Goal: Find specific page/section: Find specific page/section

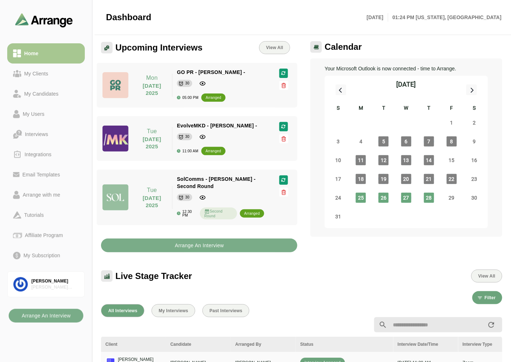
scroll to position [2, 0]
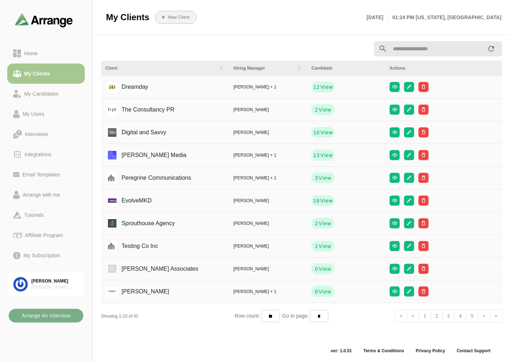
click at [396, 51] on input "text" at bounding box center [437, 48] width 100 height 15
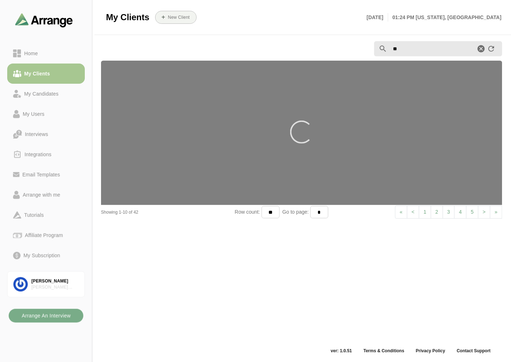
type input "**"
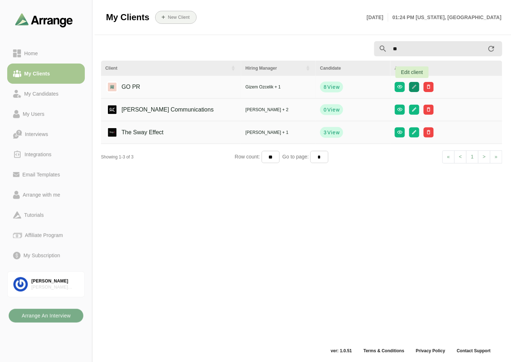
click at [415, 90] on button "button" at bounding box center [414, 87] width 10 height 10
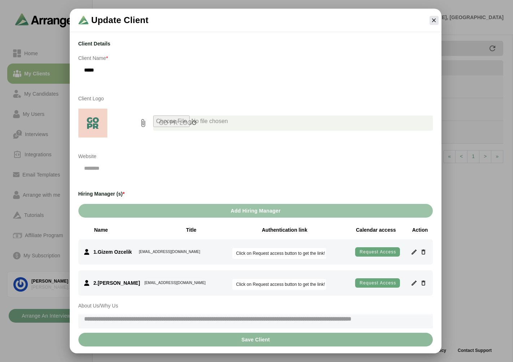
click at [427, 22] on div at bounding box center [433, 20] width 15 height 15
click at [430, 21] on icon "button" at bounding box center [433, 20] width 6 height 6
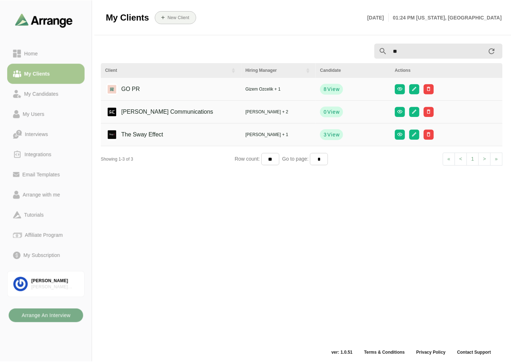
scroll to position [2, 0]
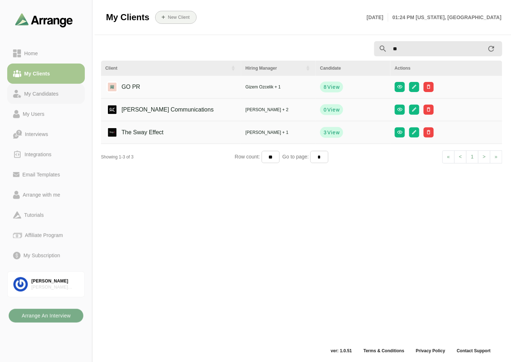
click at [42, 90] on div "My Candidates" at bounding box center [41, 94] width 40 height 9
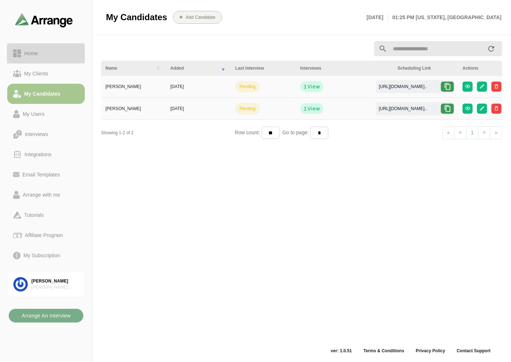
click at [23, 50] on div "Home" at bounding box center [30, 53] width 19 height 9
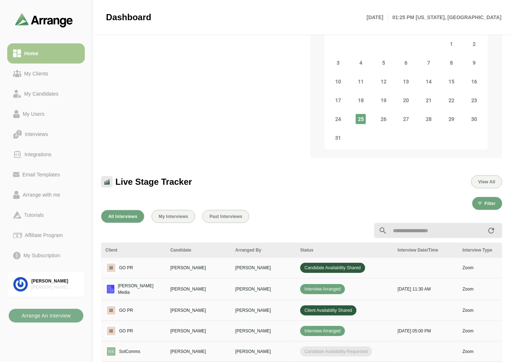
scroll to position [123, 0]
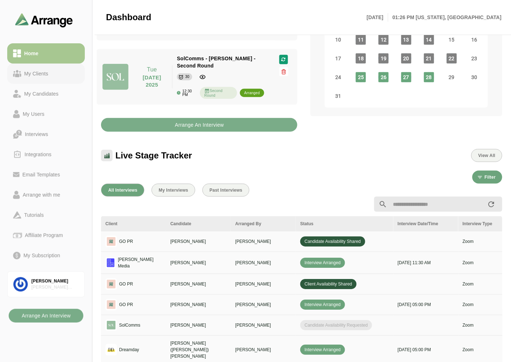
click at [58, 77] on div "My Clients" at bounding box center [46, 73] width 66 height 9
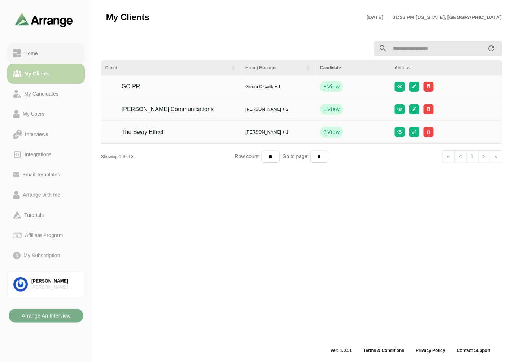
scroll to position [2, 0]
click at [61, 53] on div "Home" at bounding box center [46, 53] width 66 height 9
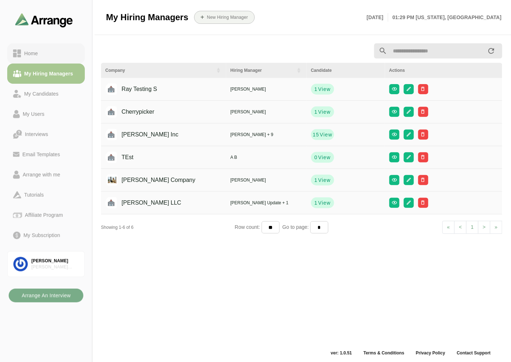
click at [52, 55] on div "Home" at bounding box center [46, 53] width 66 height 9
